Goal: Information Seeking & Learning: Check status

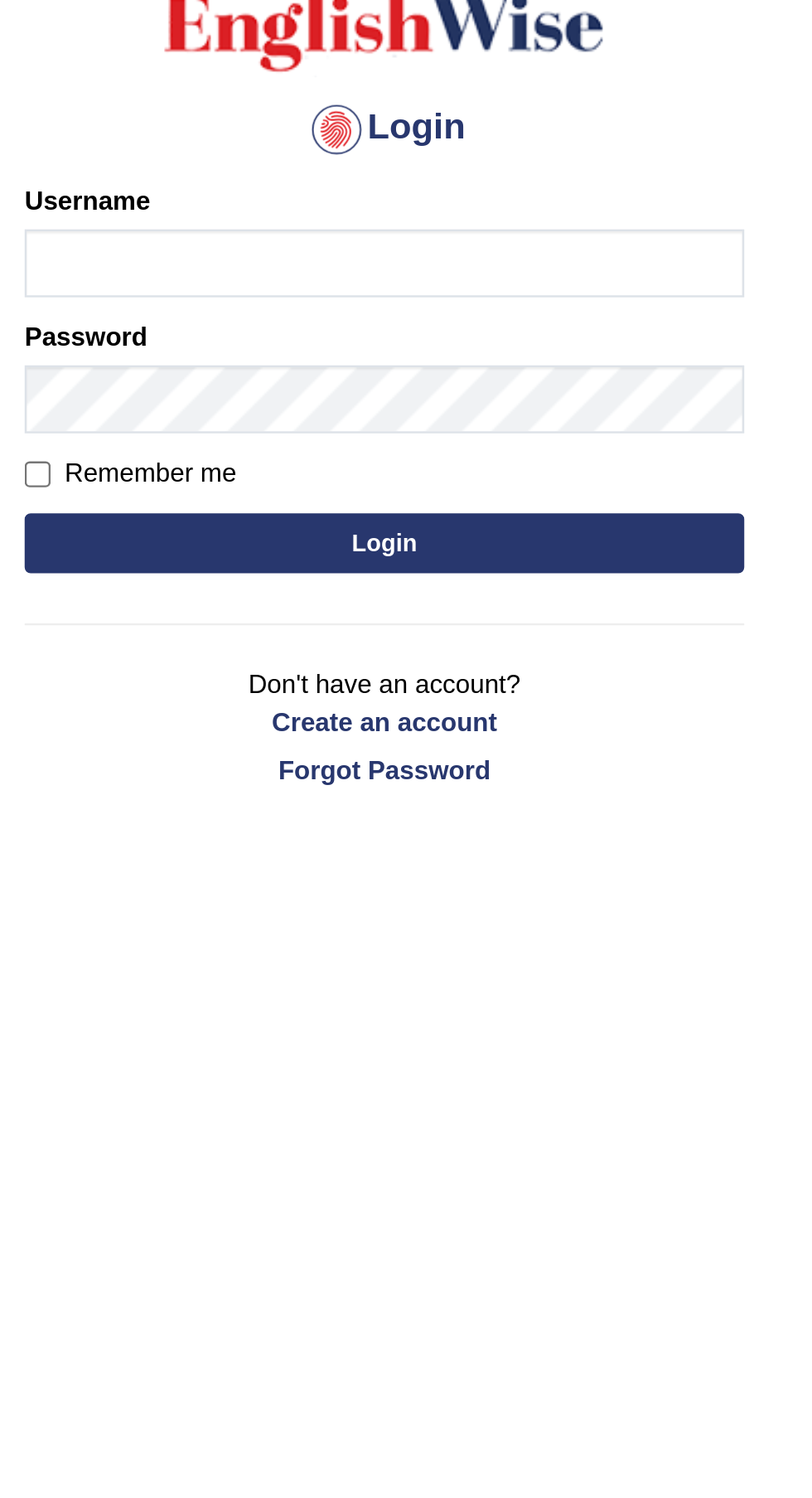
click at [394, 202] on div at bounding box center [386, 204] width 27 height 27
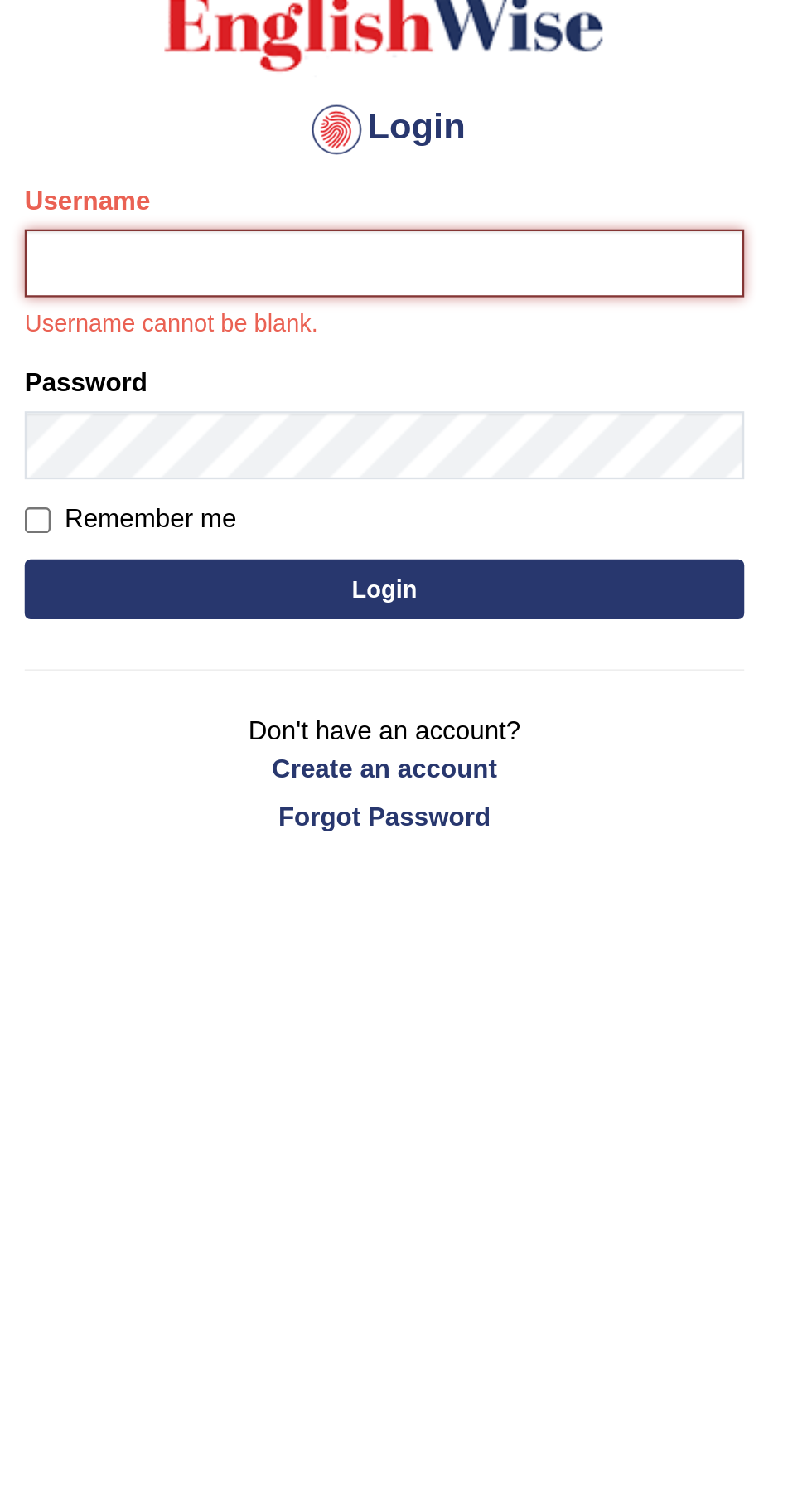
click at [398, 254] on input "Username" at bounding box center [406, 259] width 299 height 29
type input "ramsaran15"
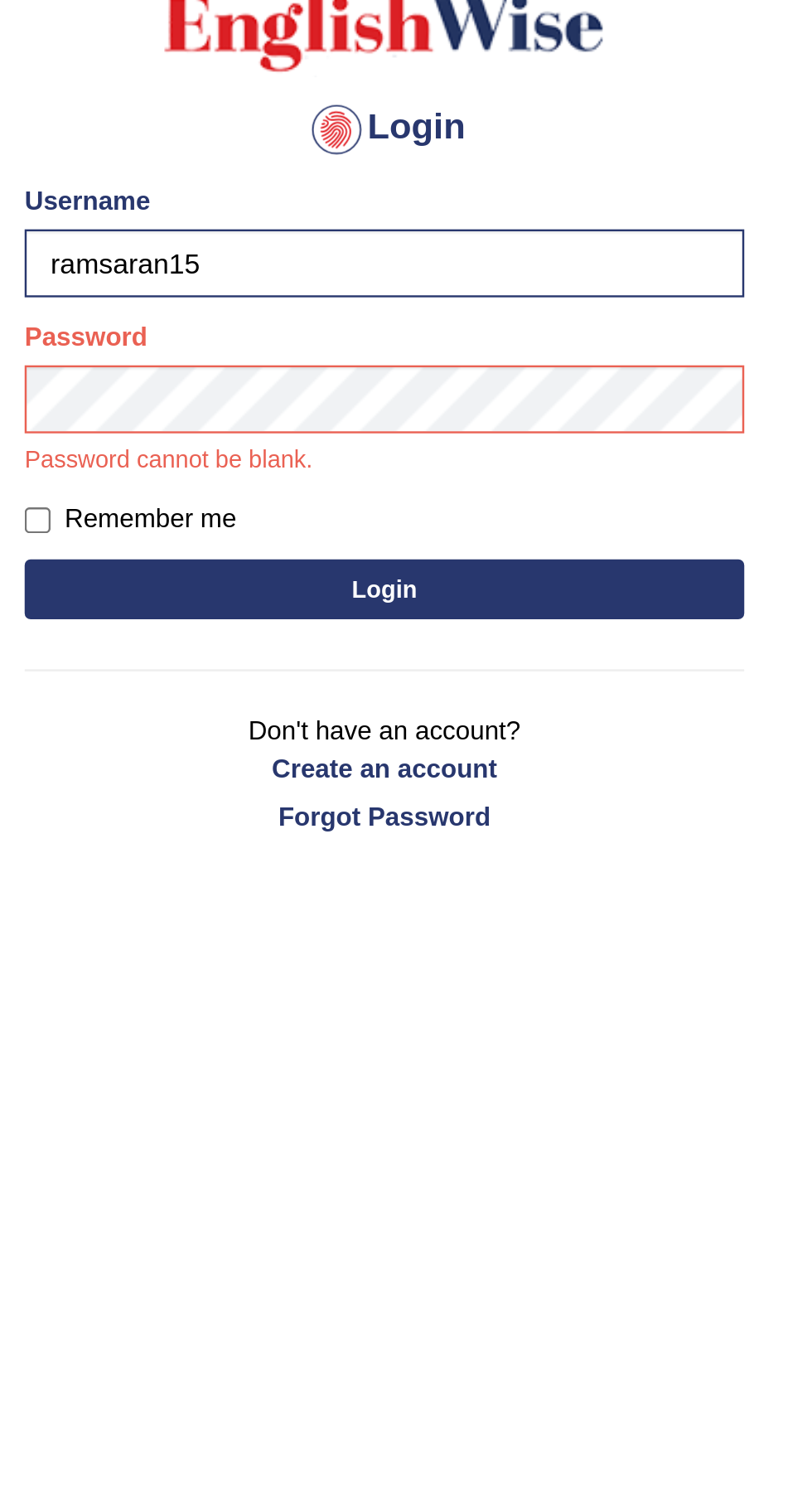
click at [446, 391] on button "Login" at bounding box center [406, 395] width 299 height 25
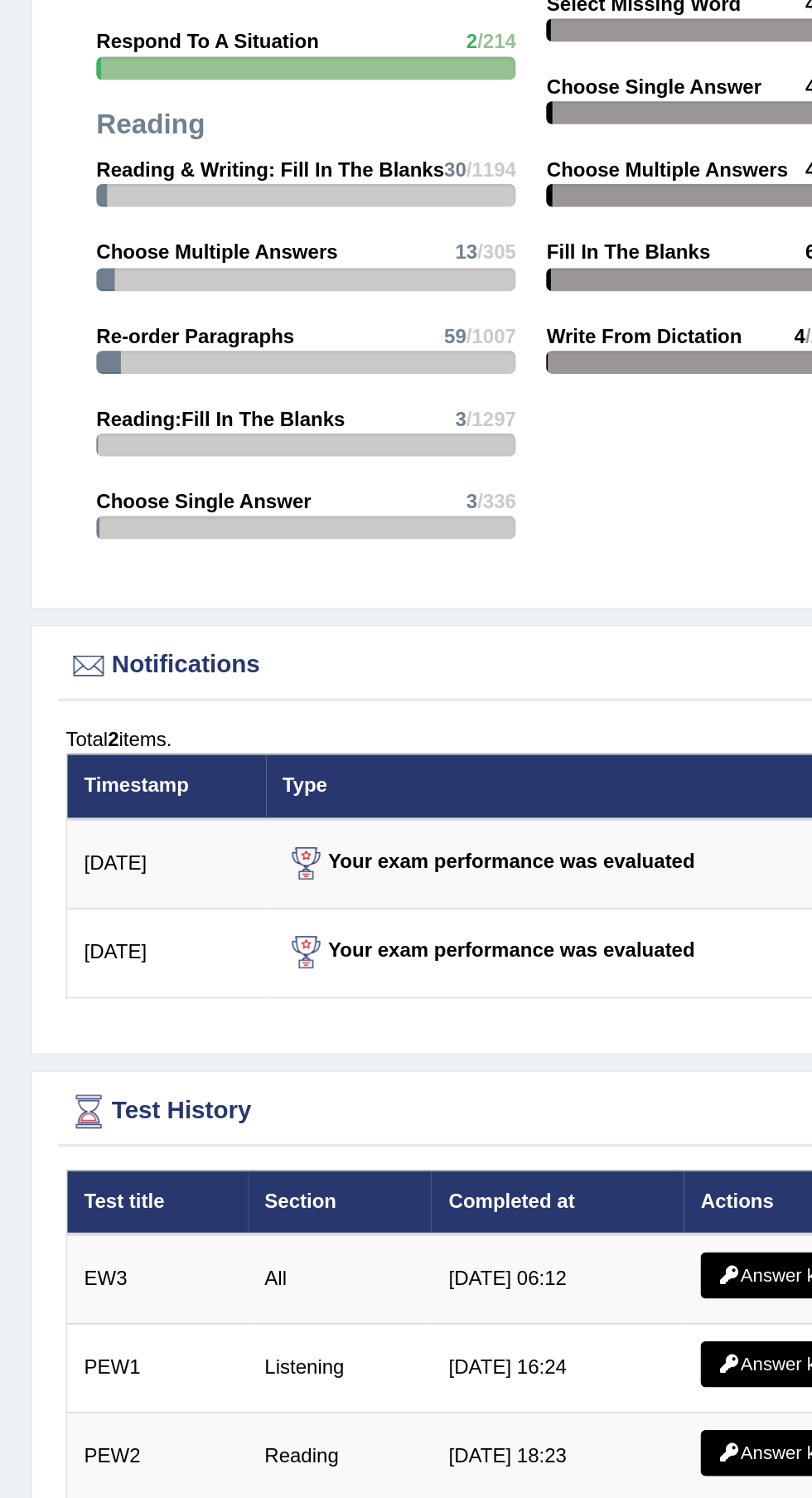
scroll to position [1984, 0]
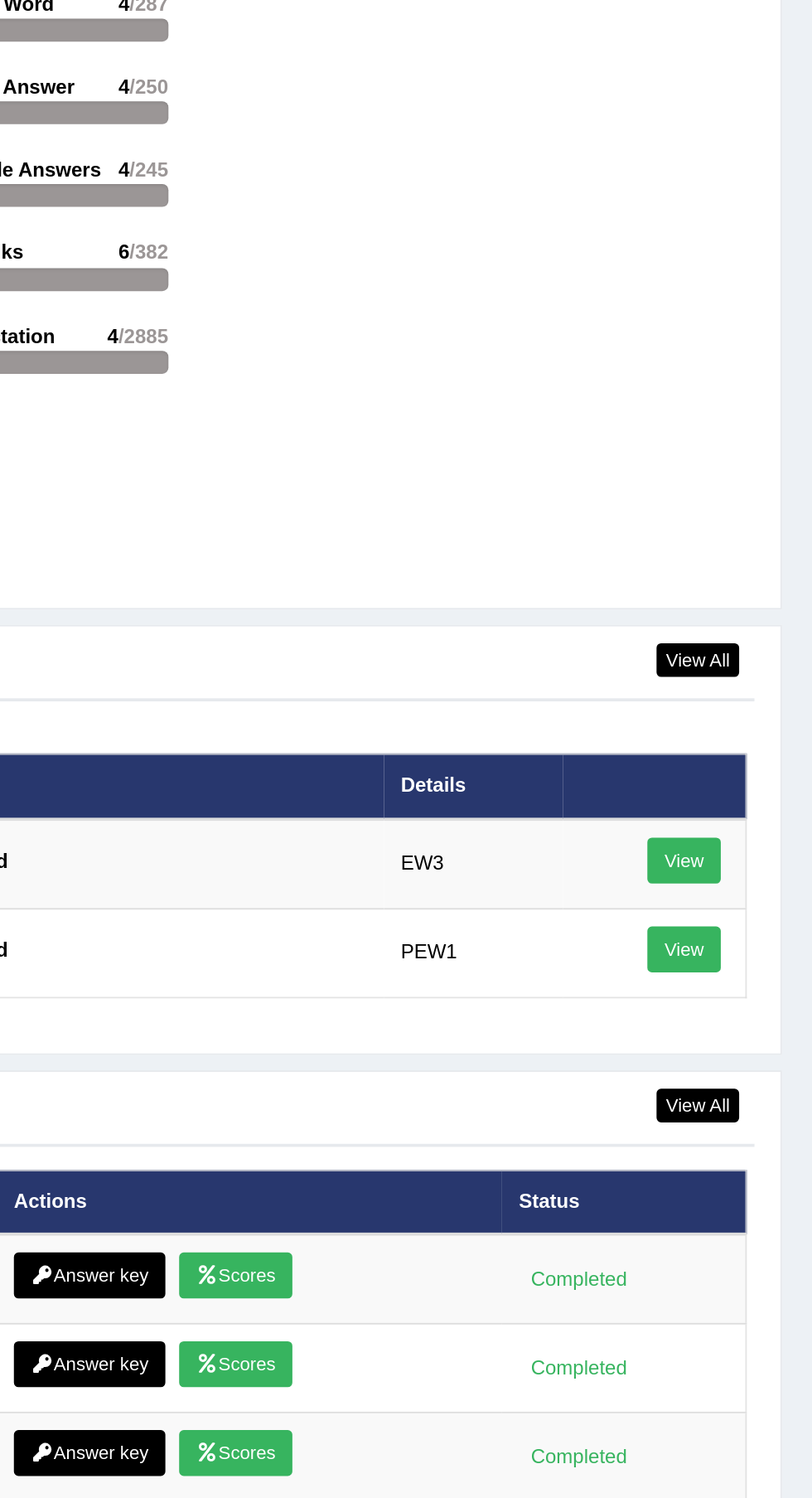
click at [751, 966] on link "View" at bounding box center [742, 956] width 40 height 25
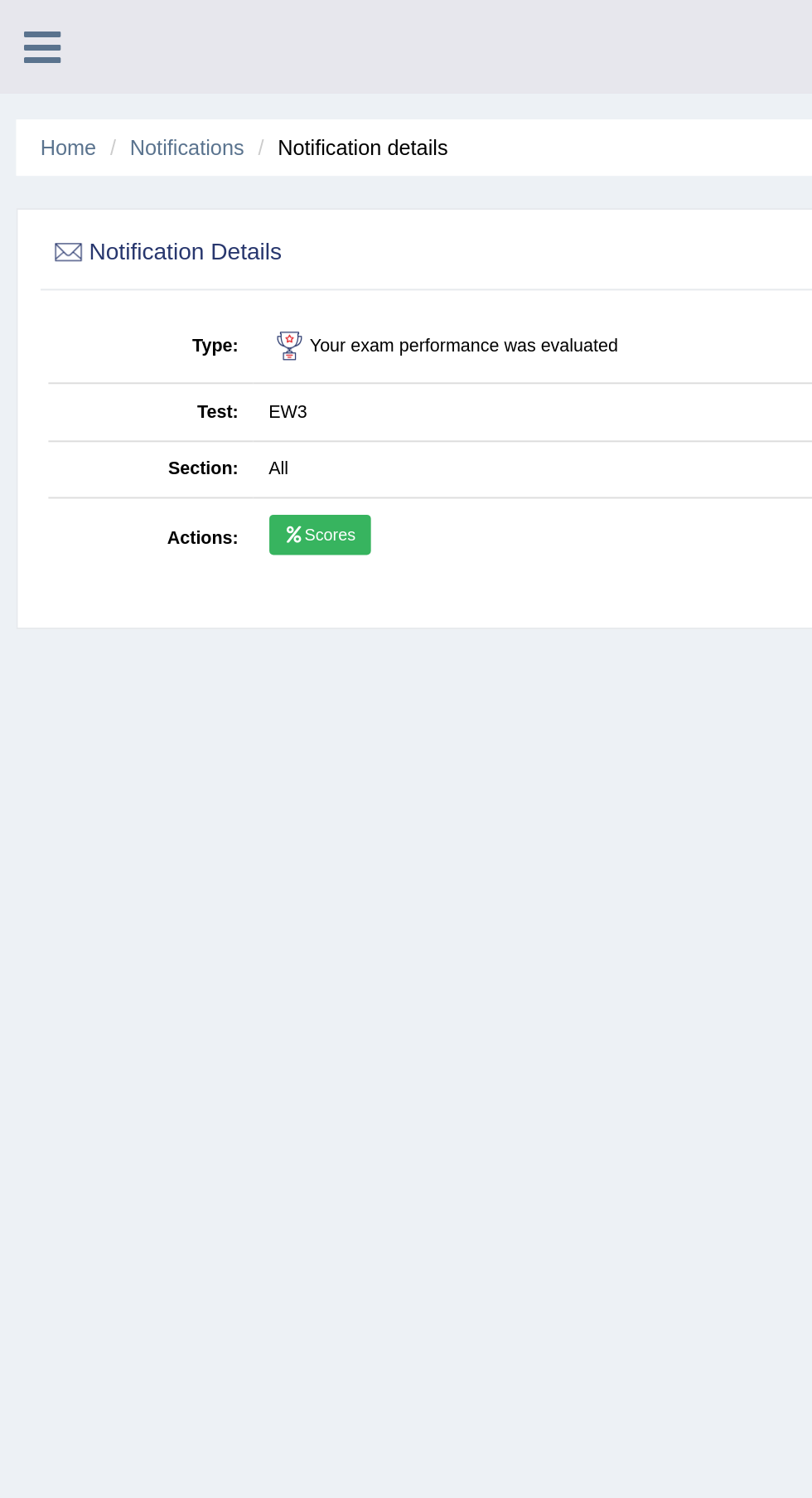
click at [174, 277] on link "Scores" at bounding box center [164, 275] width 53 height 21
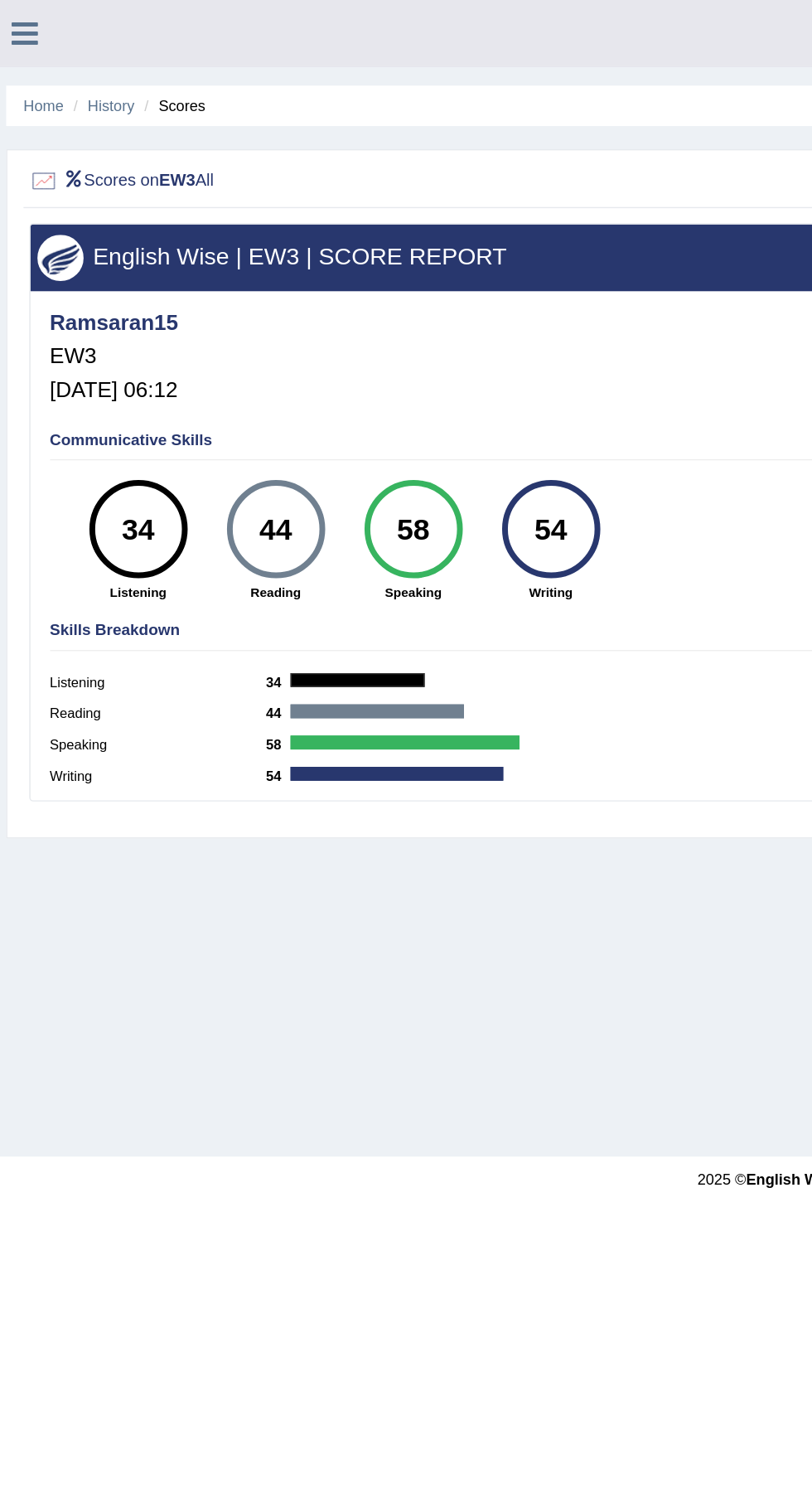
click at [37, 76] on link "Home" at bounding box center [34, 76] width 29 height 12
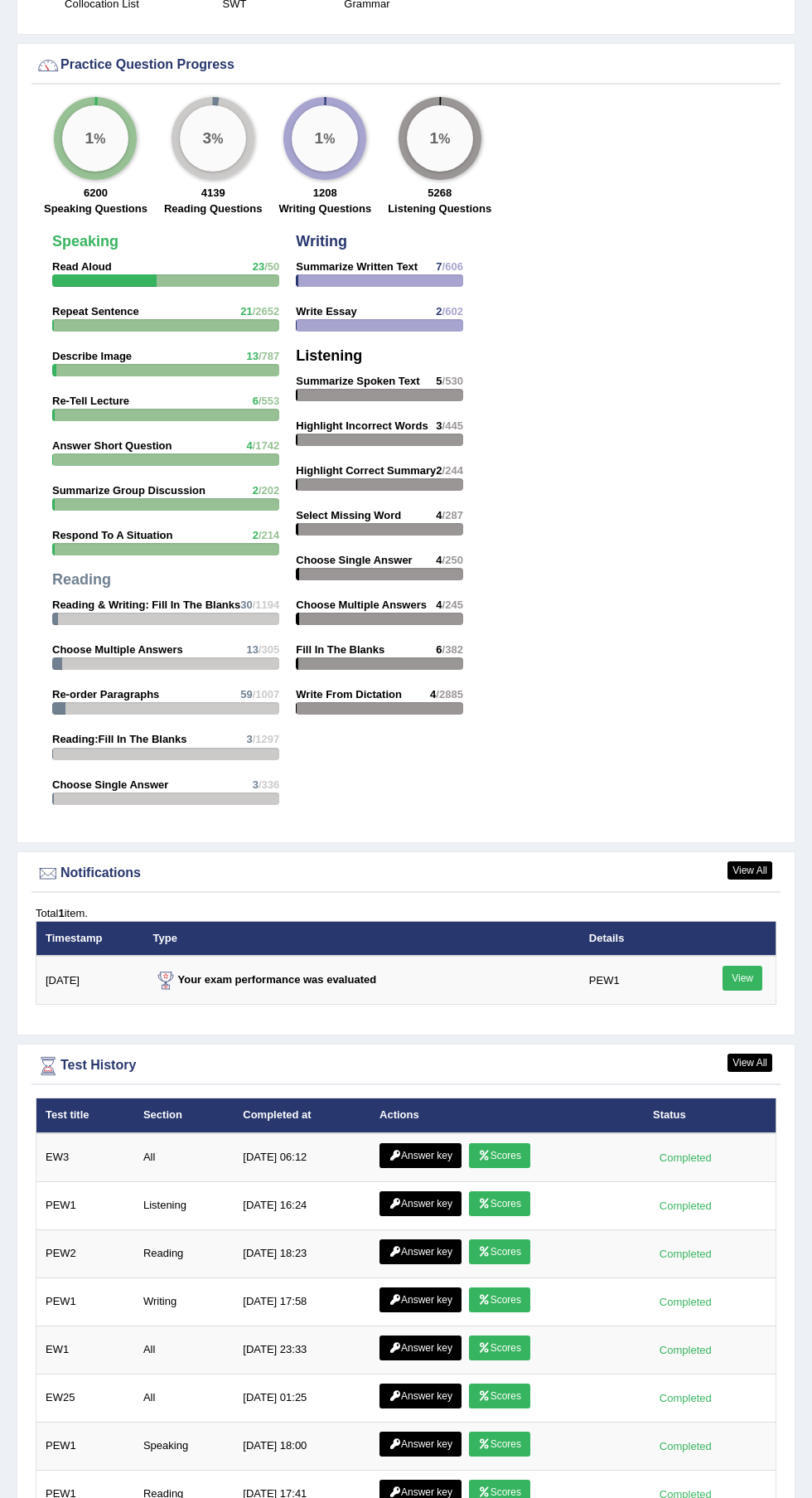
click at [394, 1156] on icon at bounding box center [394, 1155] width 12 height 10
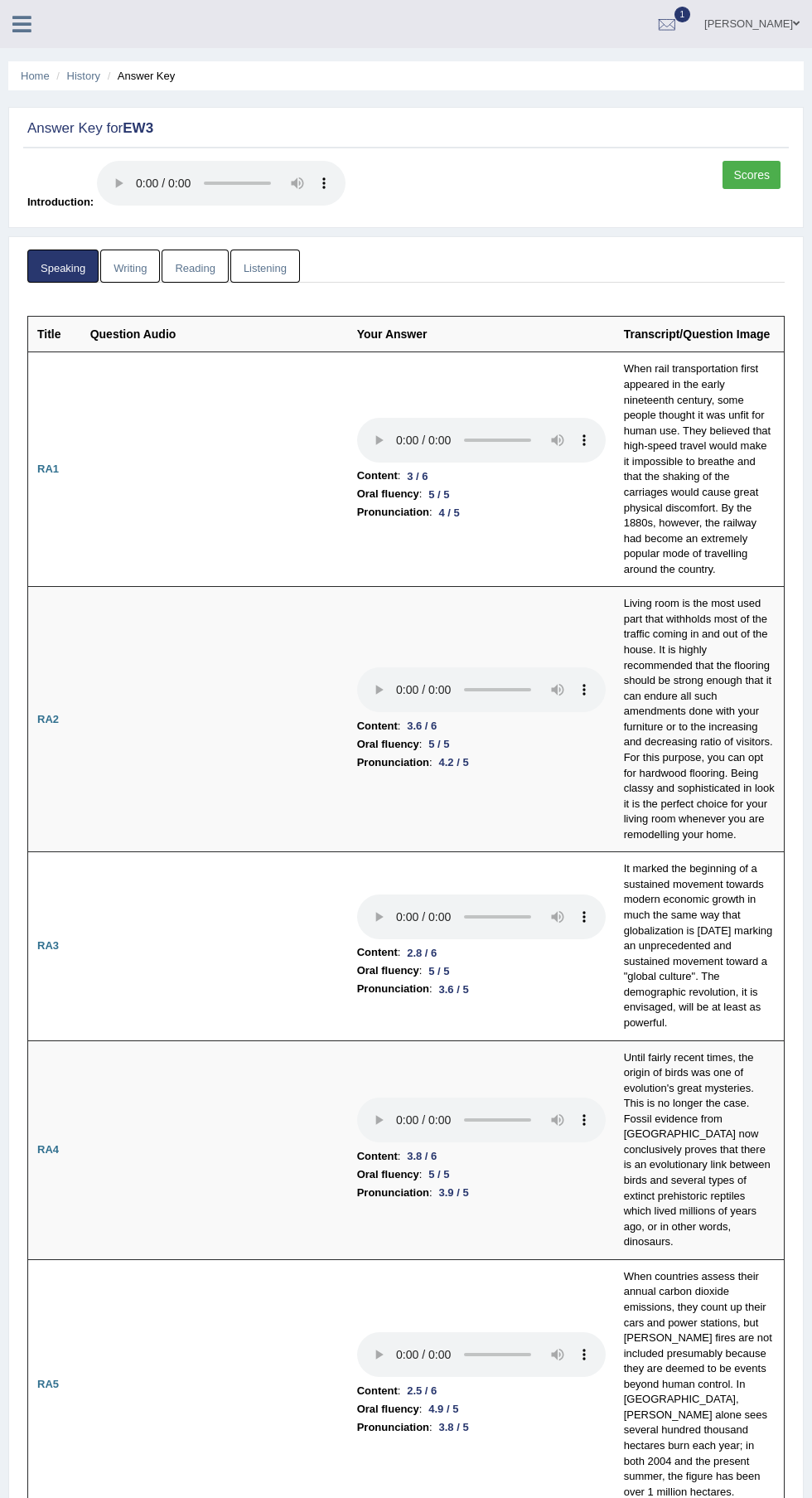
click at [140, 270] on link "Writing" at bounding box center [130, 266] width 60 height 34
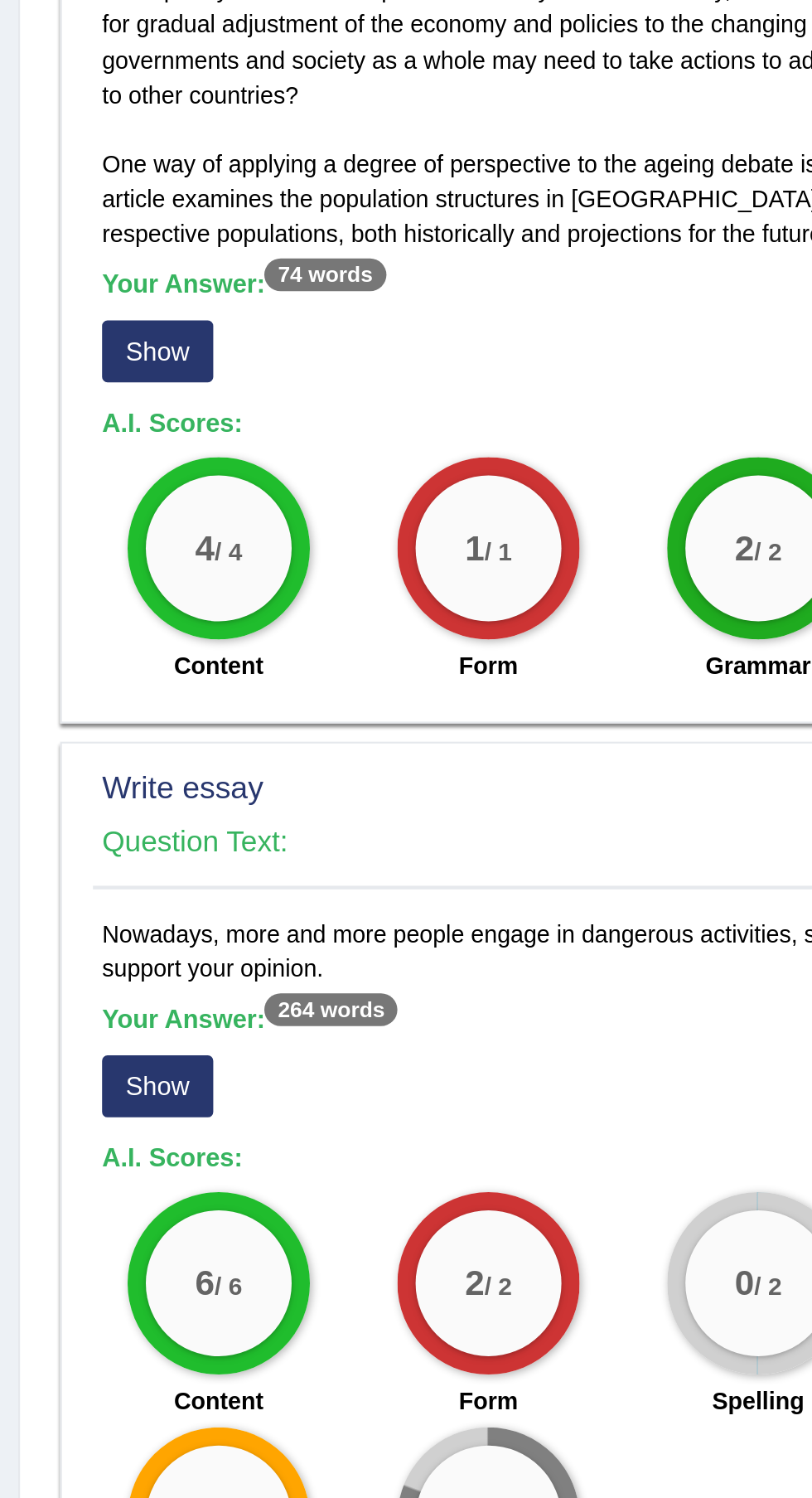
scroll to position [339, 0]
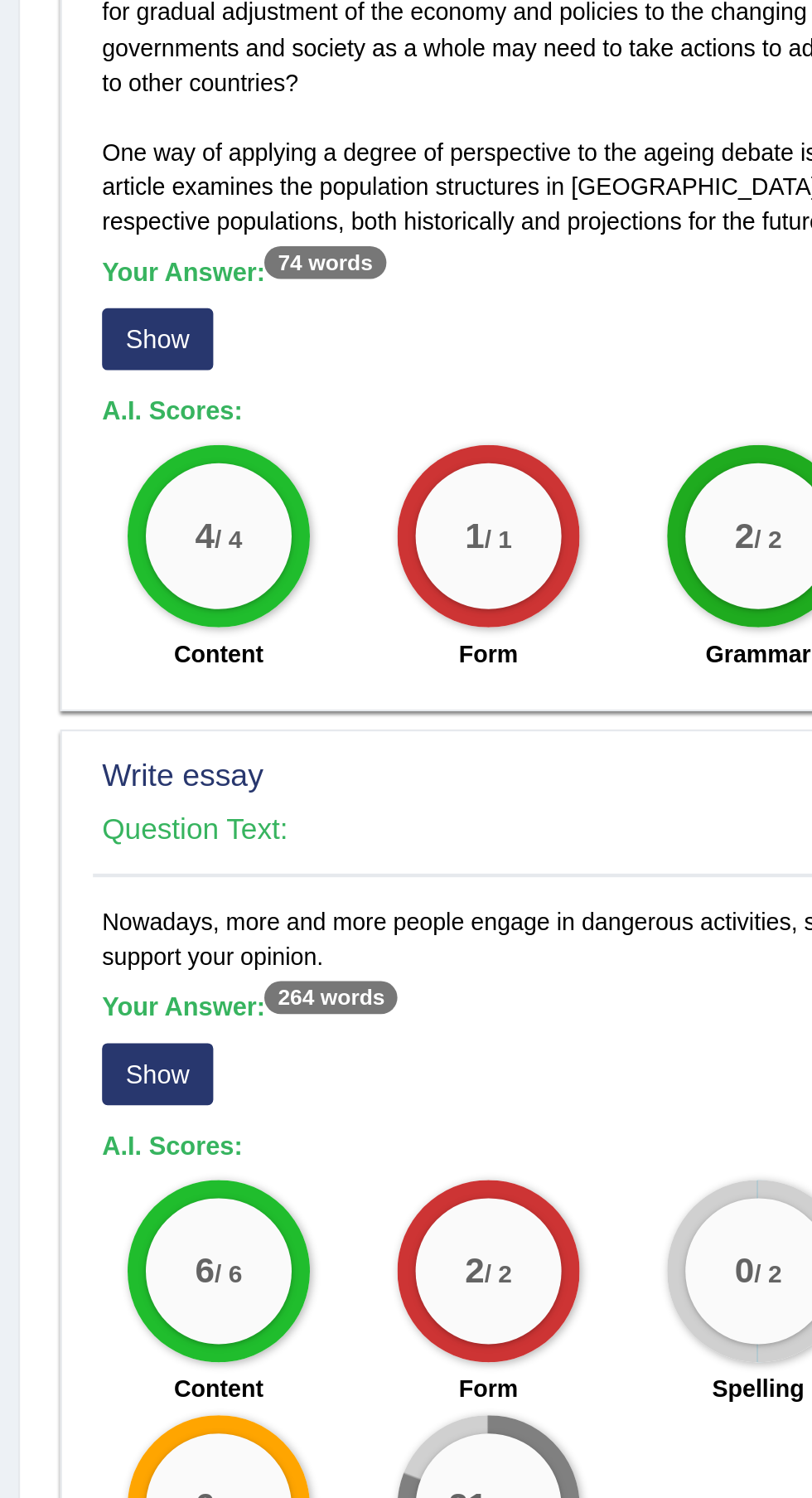
click at [76, 1258] on button "Show" at bounding box center [71, 1261] width 51 height 29
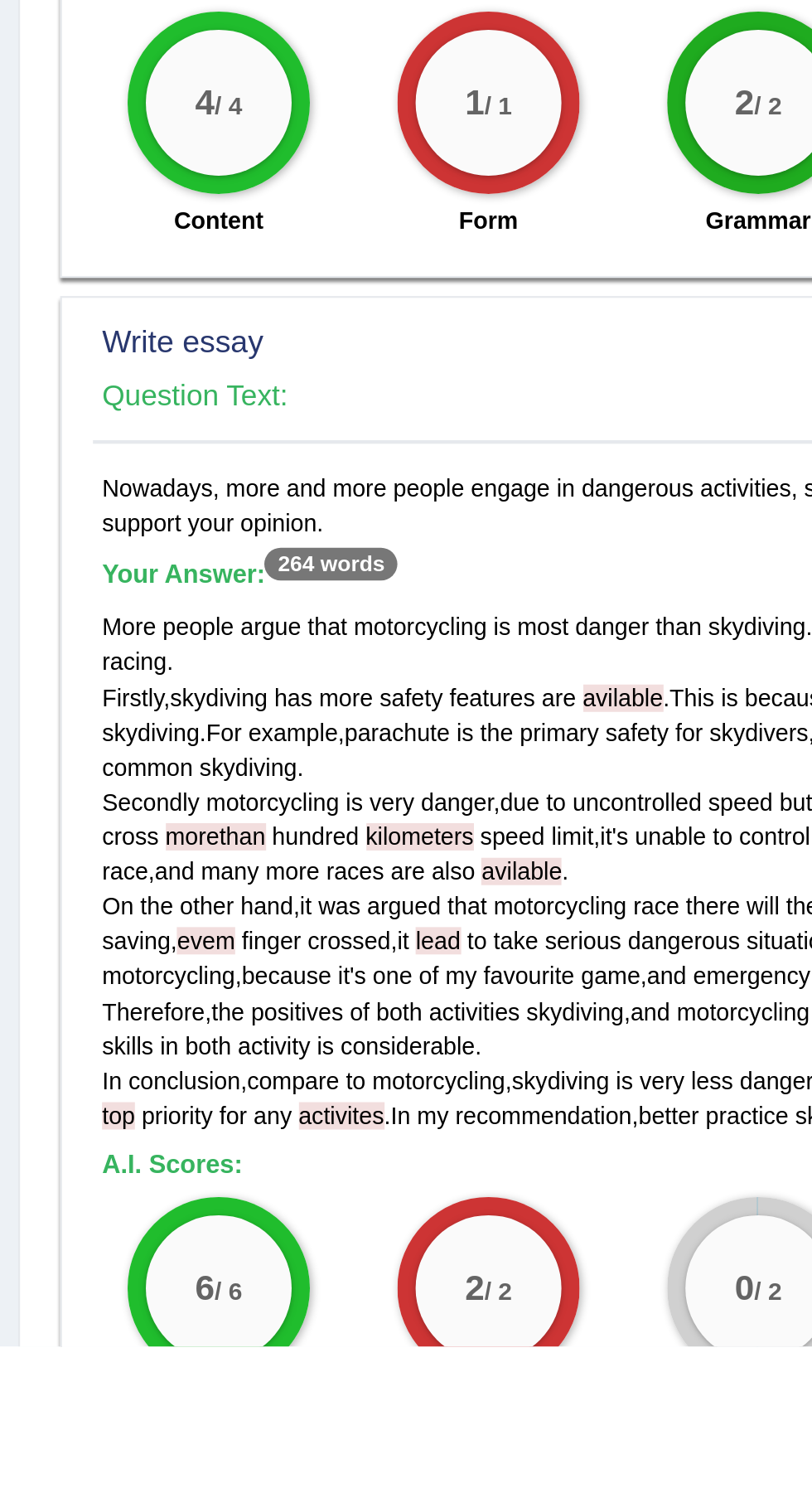
scroll to position [435, 0]
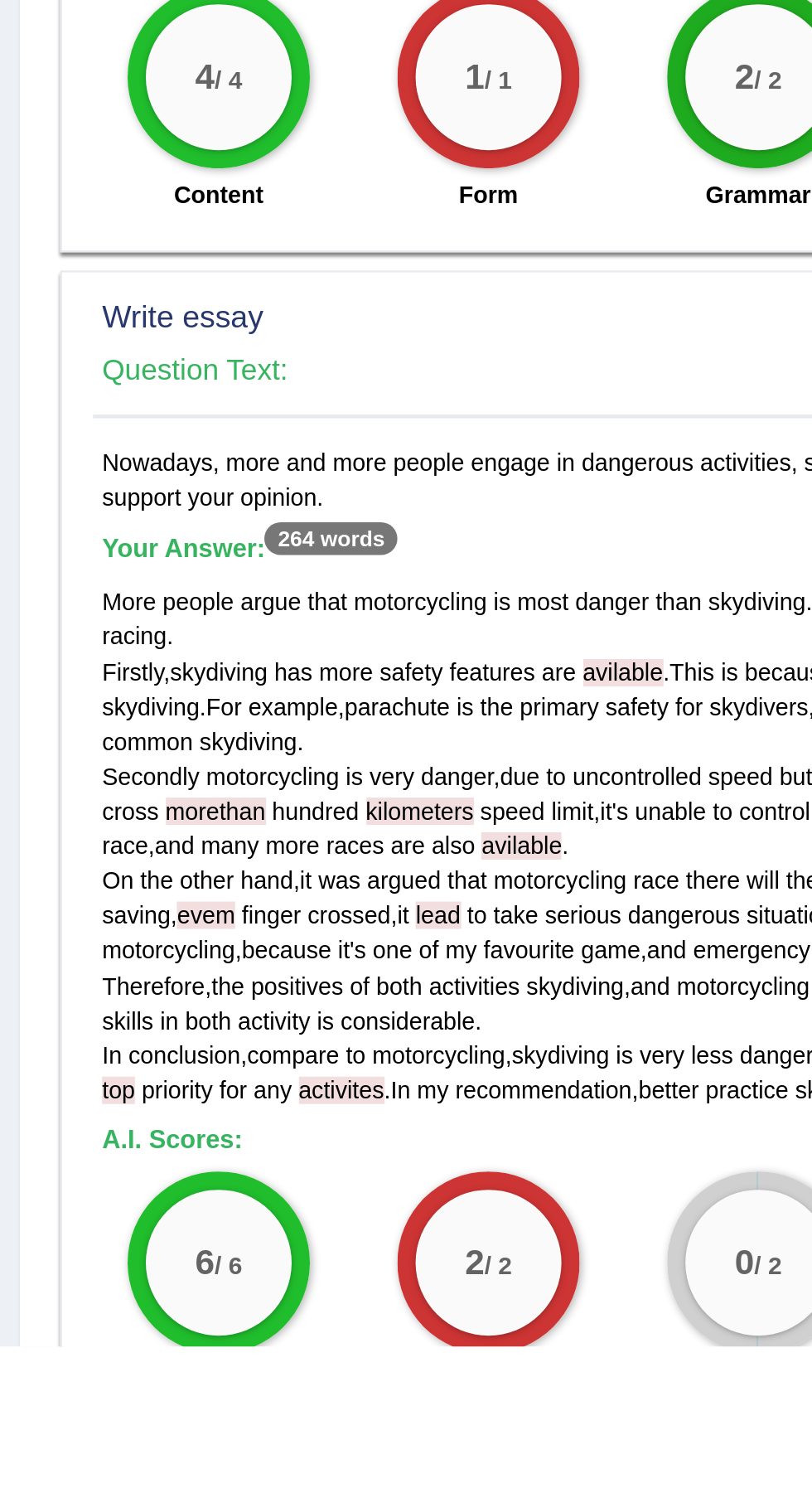
click at [192, 1255] on span "kilometers" at bounding box center [191, 1254] width 49 height 12
click at [283, 1320] on span "game" at bounding box center [278, 1317] width 28 height 12
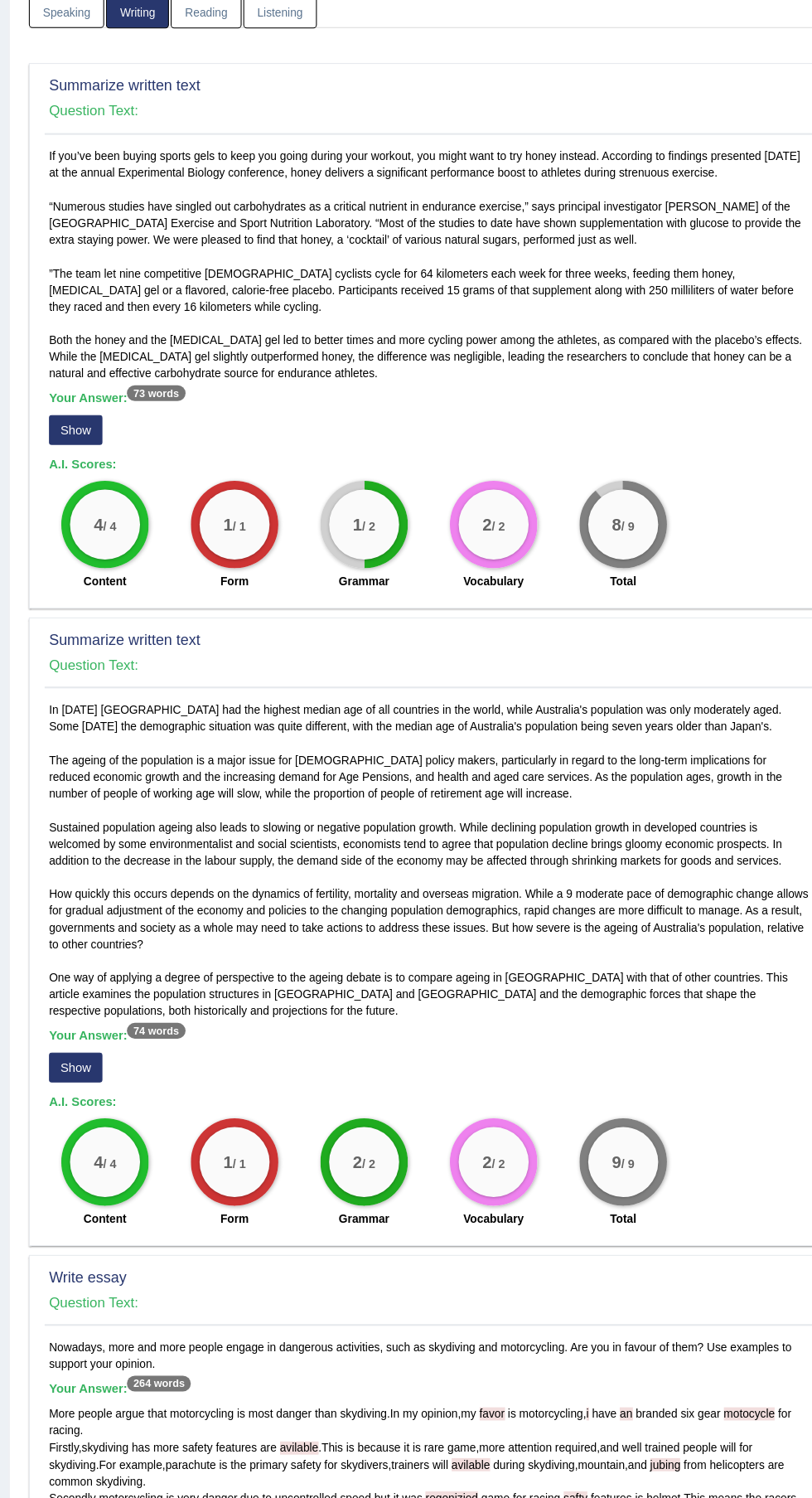
scroll to position [0, 0]
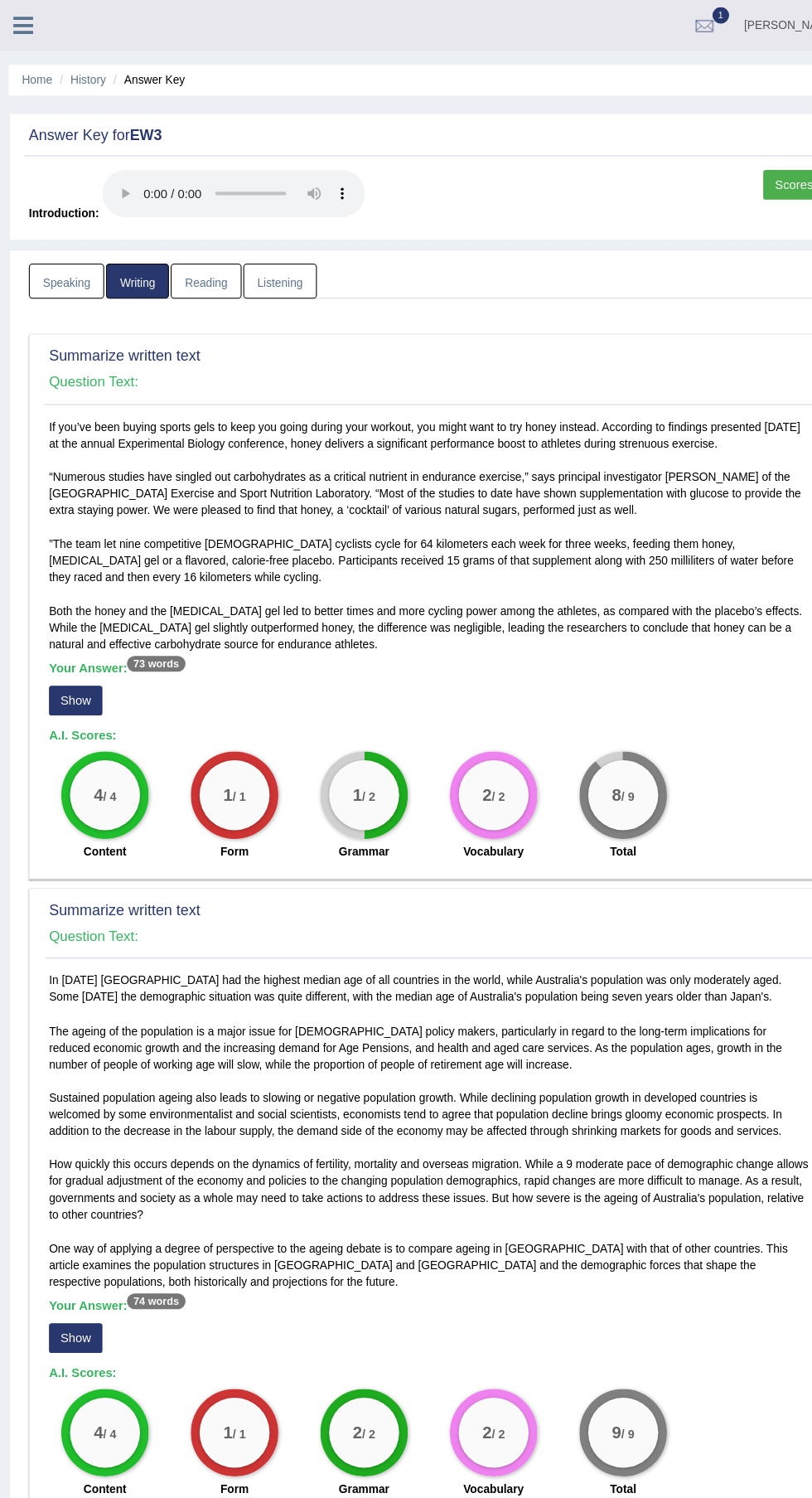
click at [206, 276] on link "Reading" at bounding box center [194, 266] width 66 height 34
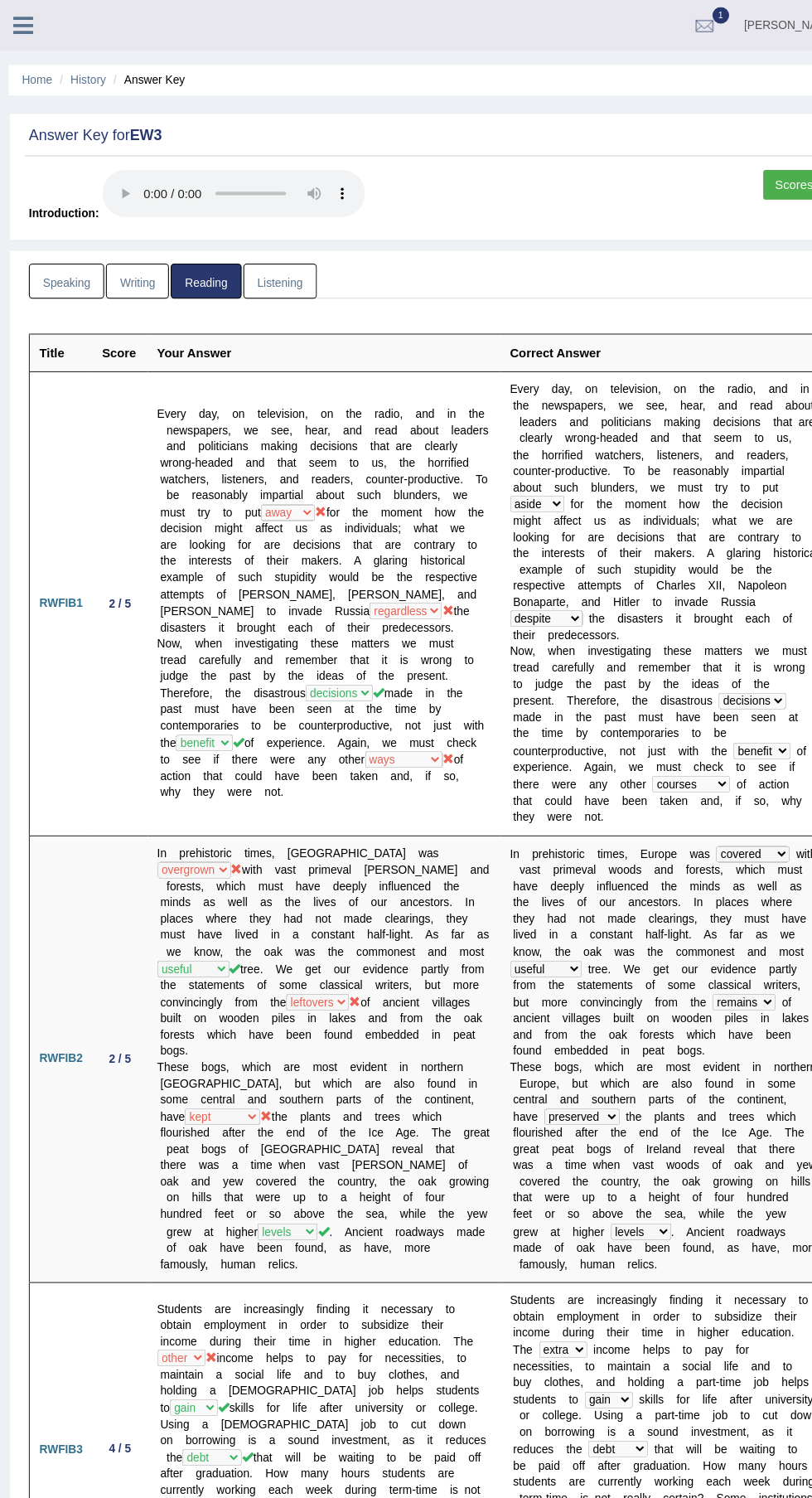
click at [269, 268] on link "Listening" at bounding box center [265, 266] width 70 height 34
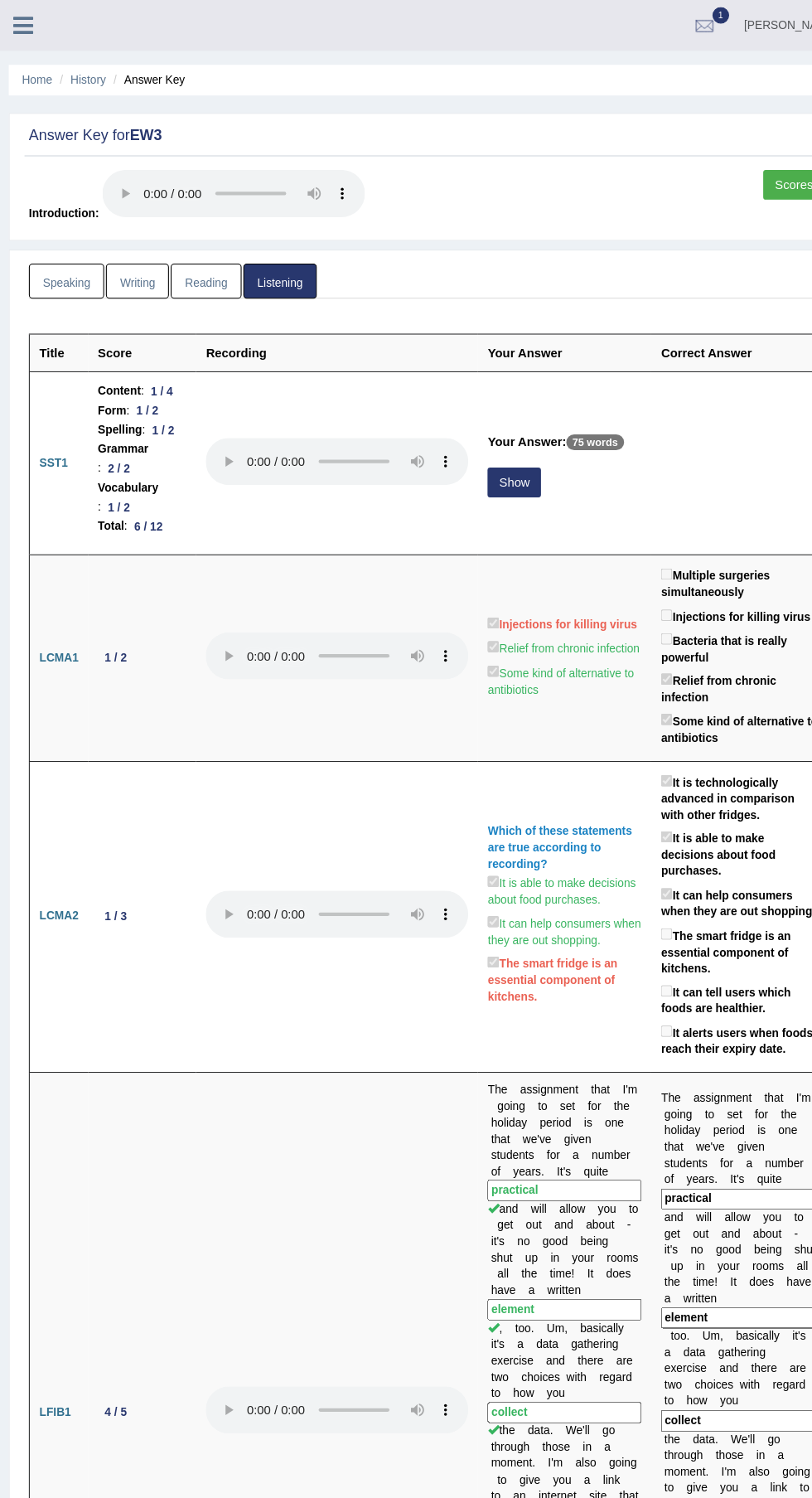
click at [483, 471] on button "Show" at bounding box center [487, 456] width 51 height 29
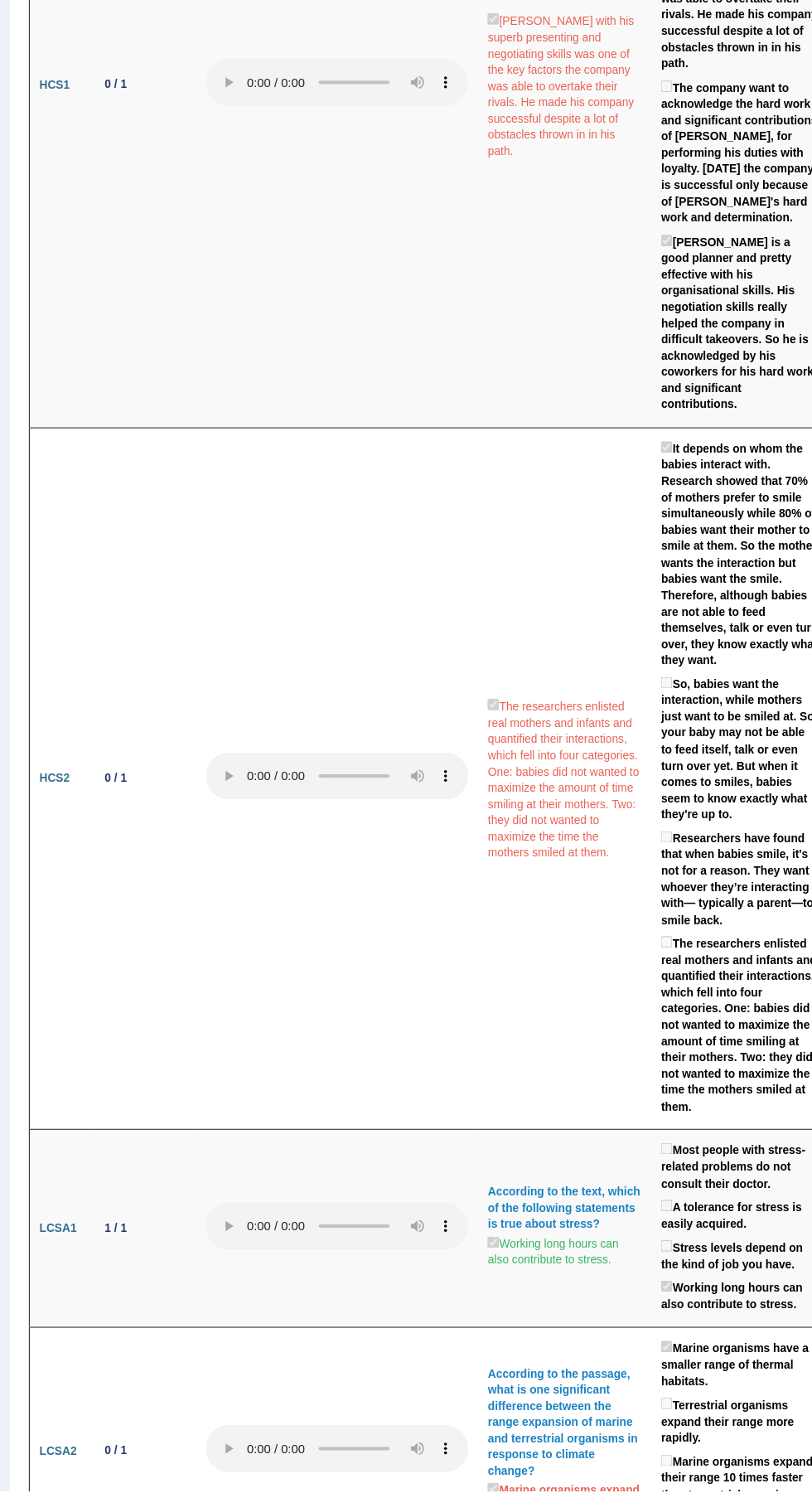
scroll to position [3683, 0]
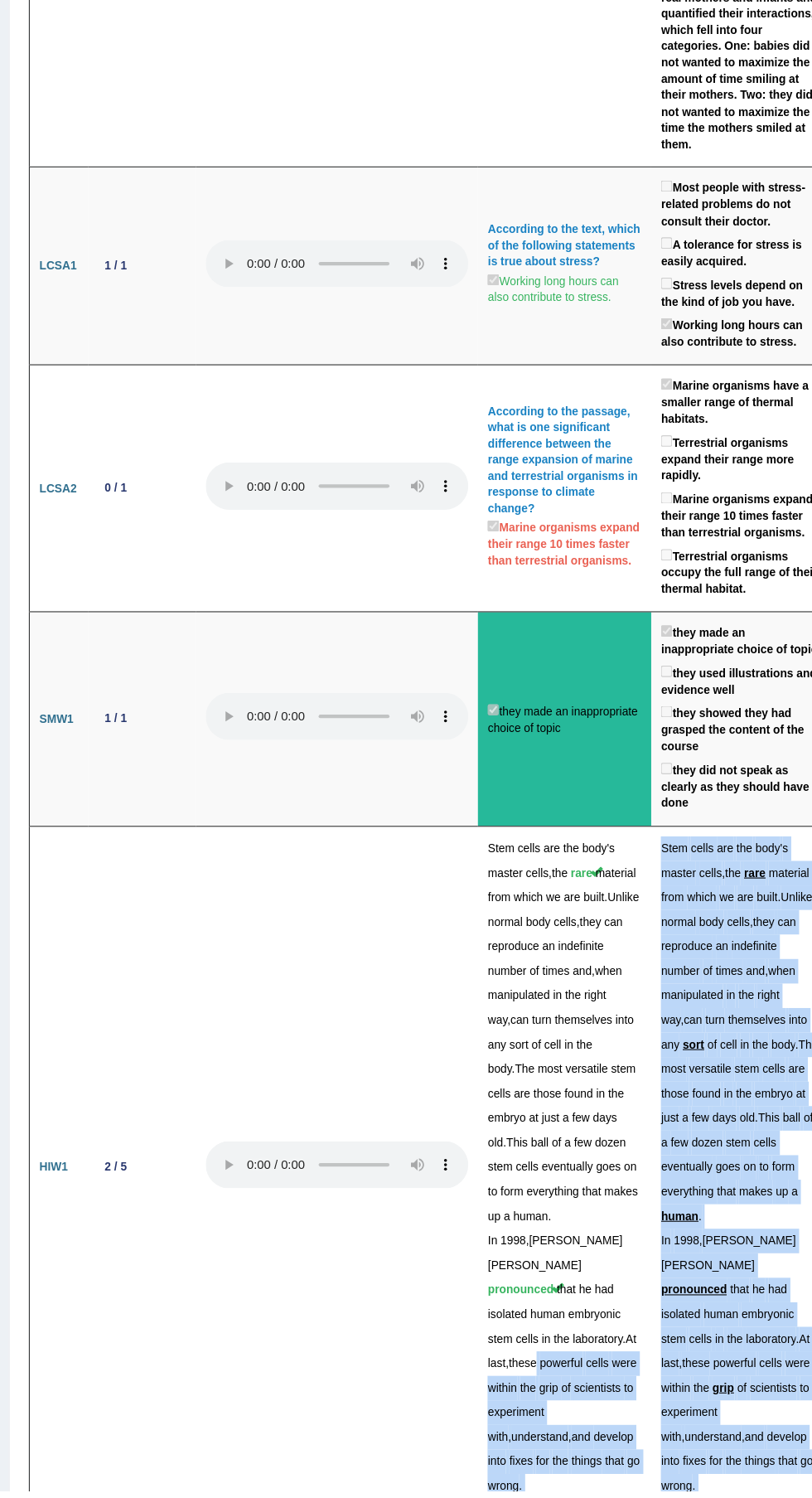
click at [541, 1440] on span "and" at bounding box center [550, 1445] width 18 height 12
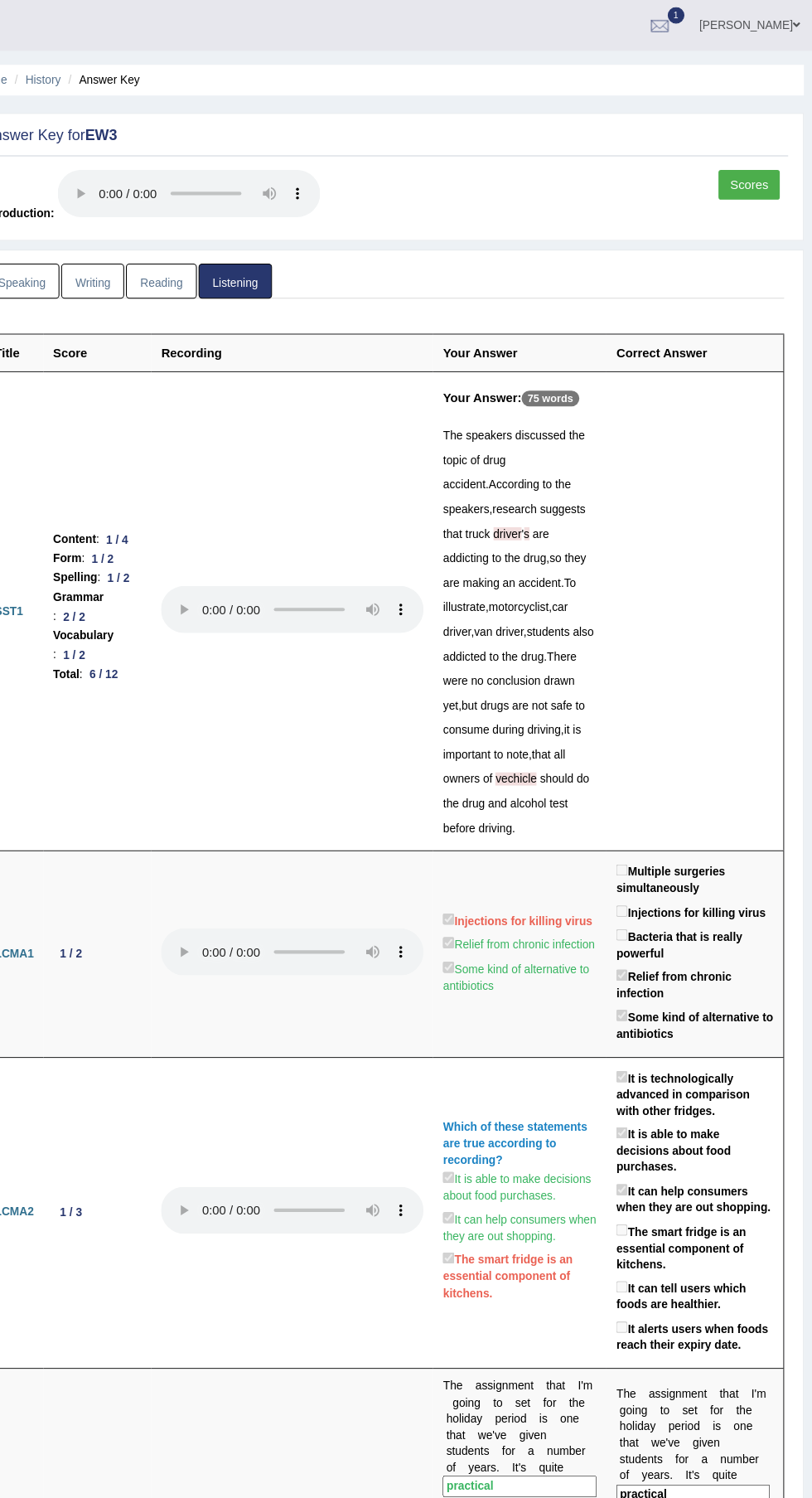
scroll to position [0, 0]
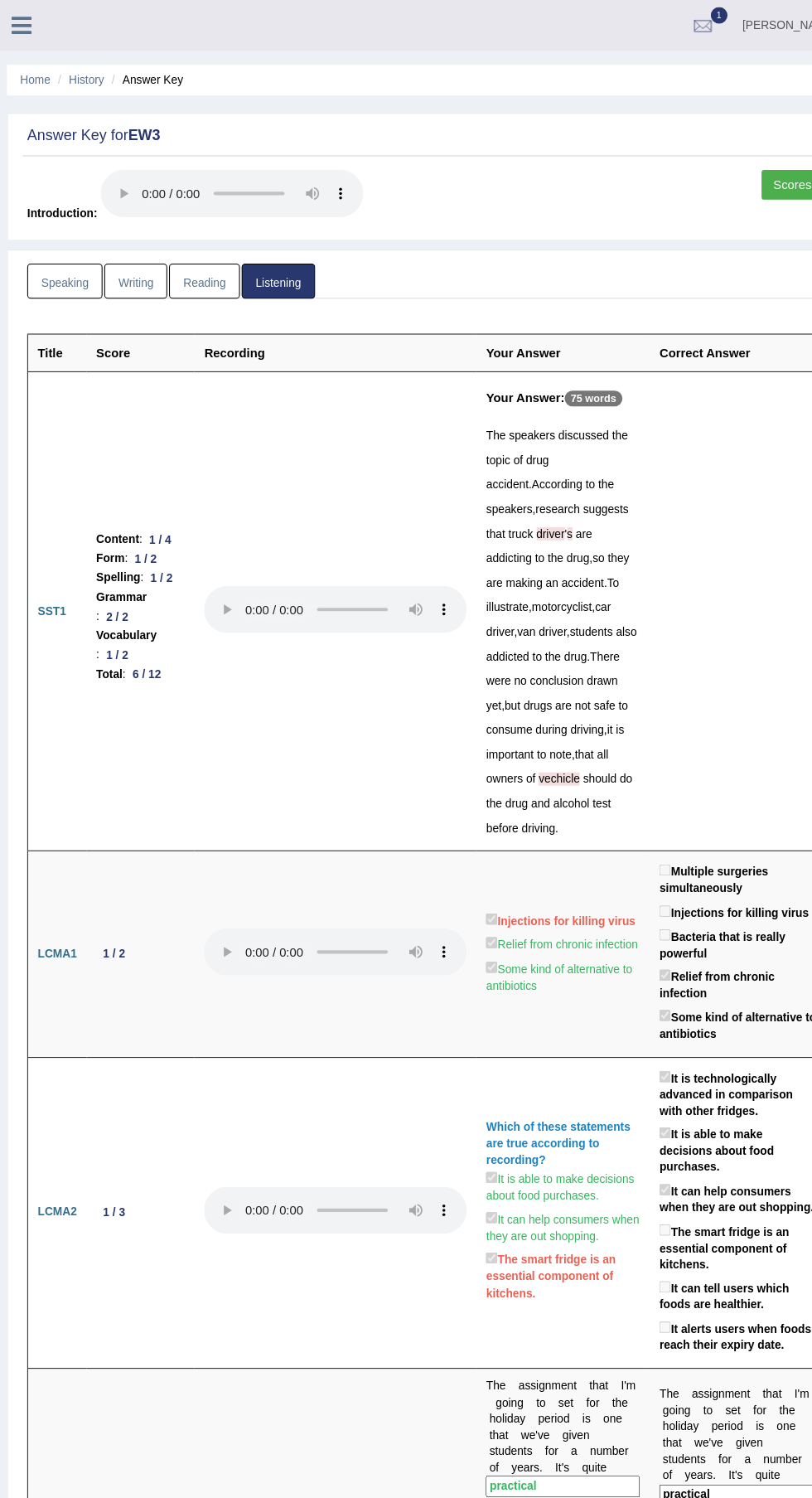
click at [755, 171] on link "Scores" at bounding box center [751, 174] width 58 height 29
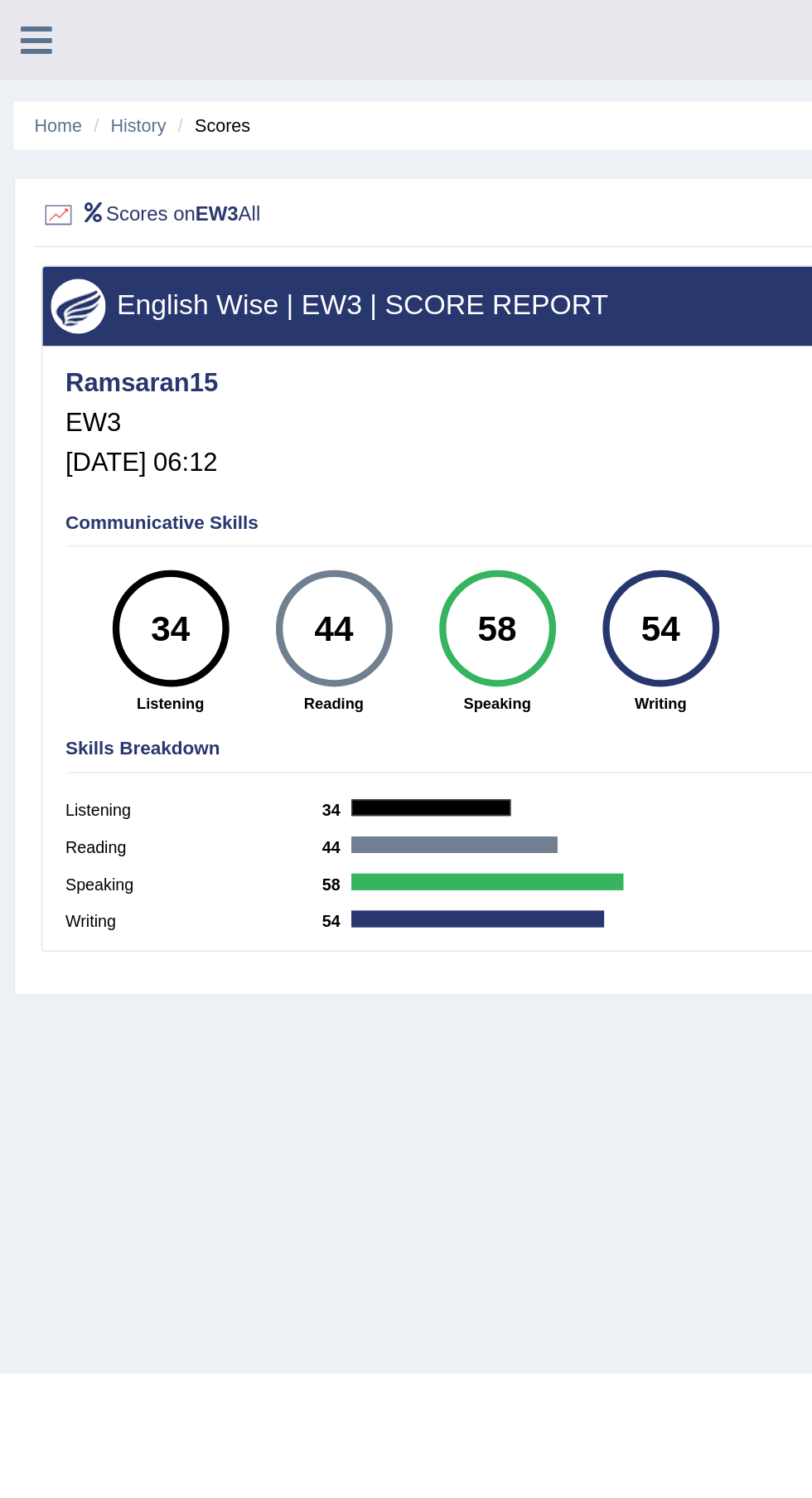
click at [37, 76] on link "Home" at bounding box center [34, 76] width 29 height 12
